Goal: Find specific page/section: Find specific page/section

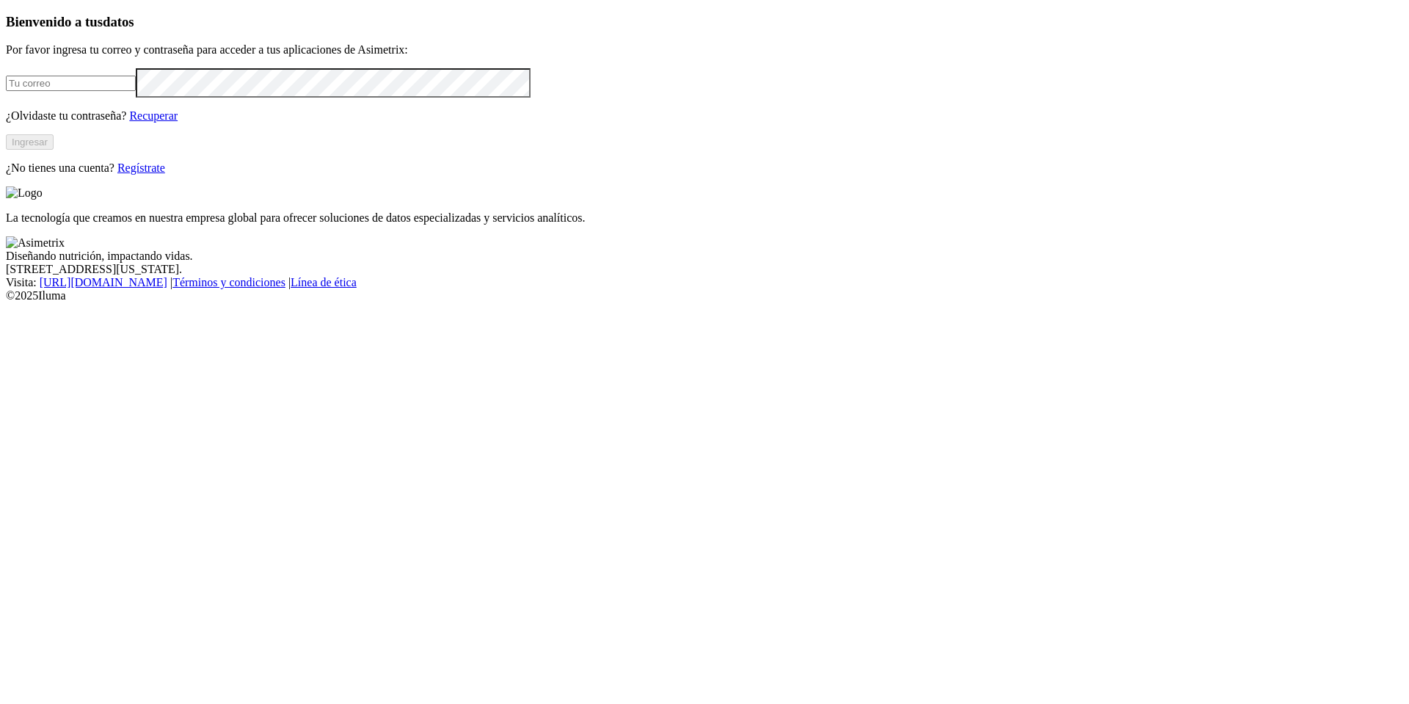
type input "[PERSON_NAME][EMAIL_ADDRESS][PERSON_NAME][DOMAIN_NAME]"
click at [54, 150] on button "Ingresar" at bounding box center [30, 141] width 48 height 15
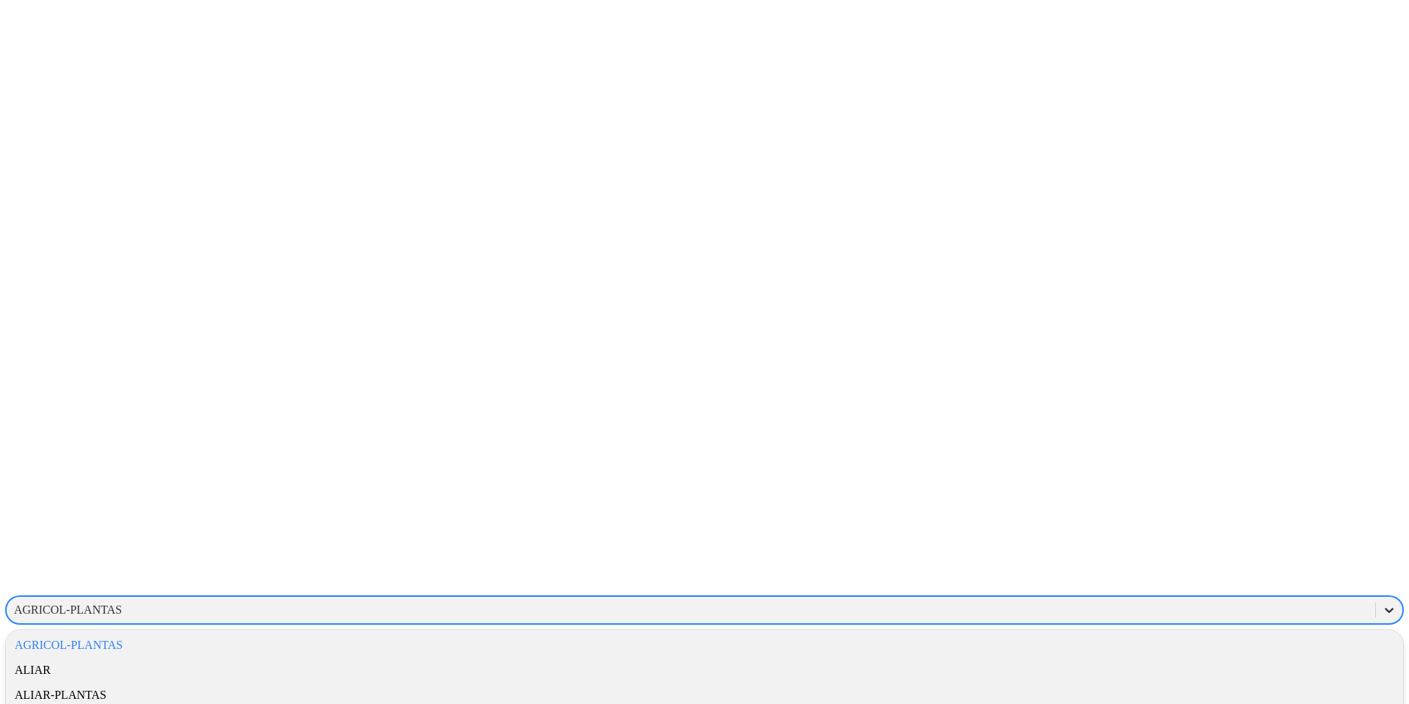
click at [1381, 602] on icon at bounding box center [1388, 609] width 15 height 15
click at [1190, 682] on div "ALIAR-PLANTAS" at bounding box center [704, 694] width 1397 height 25
